Goal: Navigation & Orientation: Find specific page/section

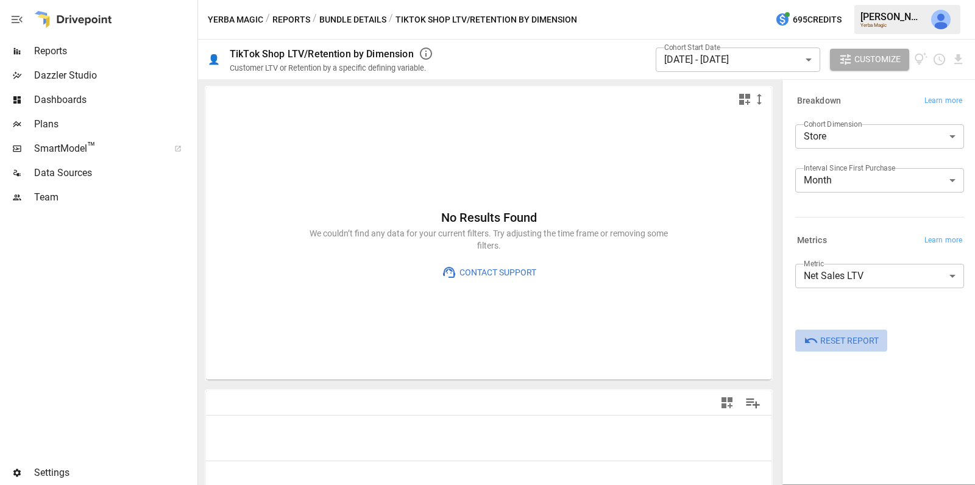
click at [836, 345] on span "Reset Report" at bounding box center [849, 340] width 58 height 15
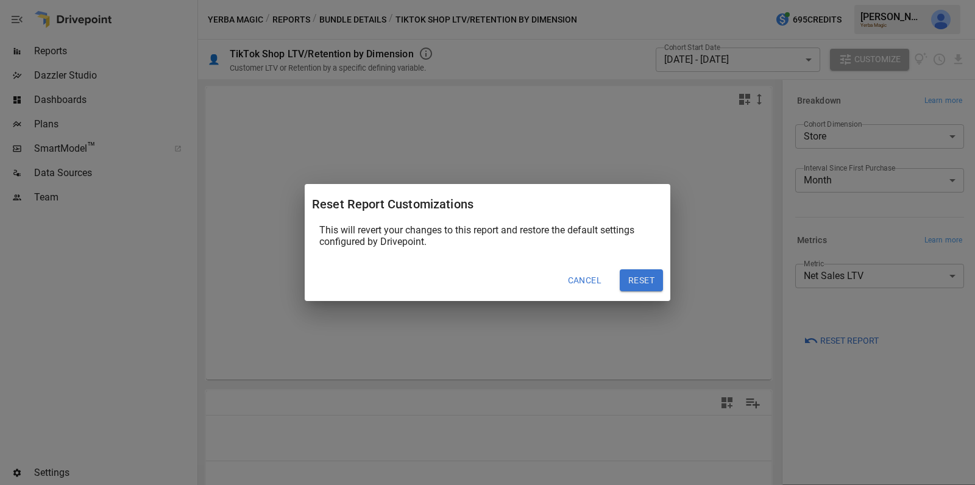
click at [650, 278] on button "Reset" at bounding box center [641, 280] width 43 height 22
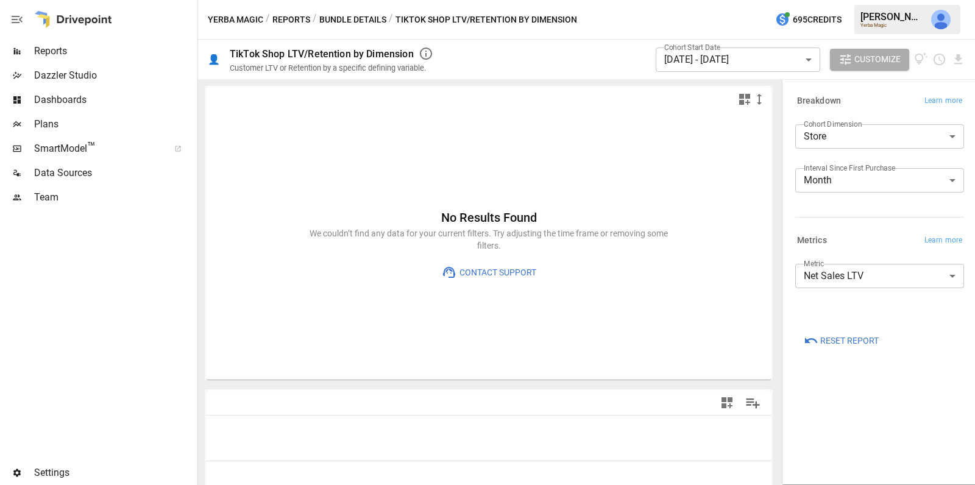
click at [308, 19] on div "Yerba Magic / Reports / Bundle Details / TikTok Shop LTV/Retention by Dimension" at bounding box center [392, 19] width 369 height 15
click at [369, 21] on button "Bundle Details" at bounding box center [352, 19] width 67 height 15
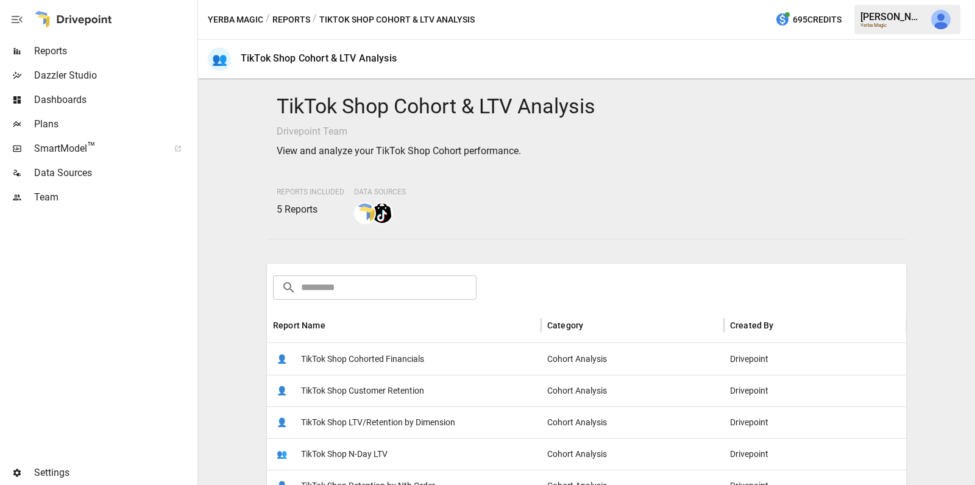
click at [388, 353] on span "TikTok Shop Cohorted Financials" at bounding box center [362, 359] width 123 height 31
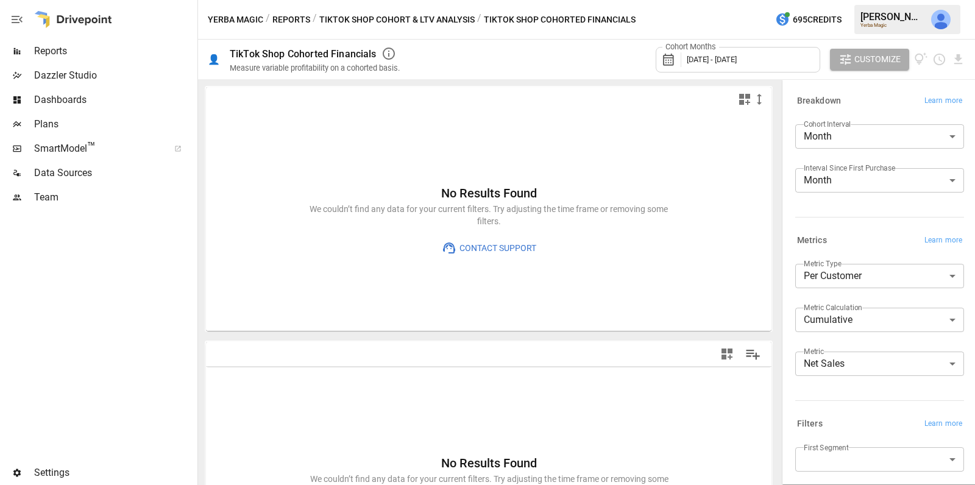
scroll to position [69, 0]
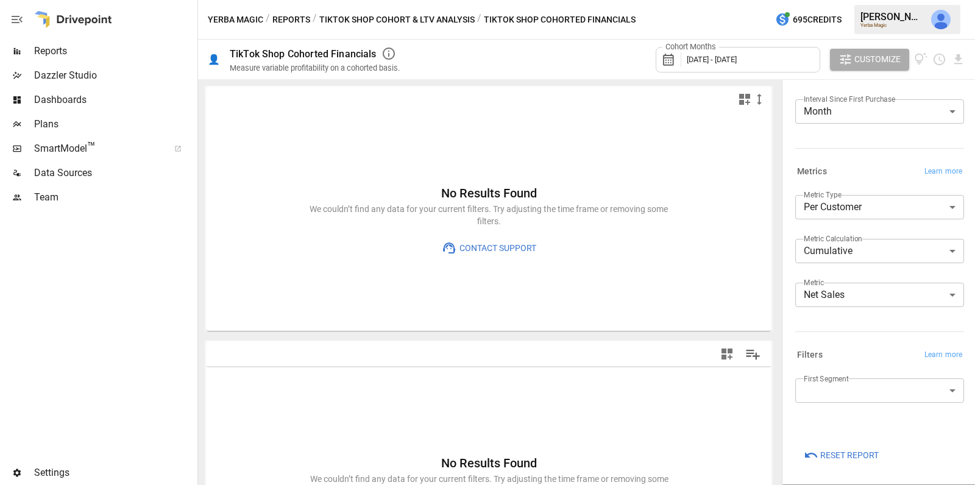
click at [75, 44] on span "Reports" at bounding box center [114, 51] width 161 height 15
